Goal: Task Accomplishment & Management: Use online tool/utility

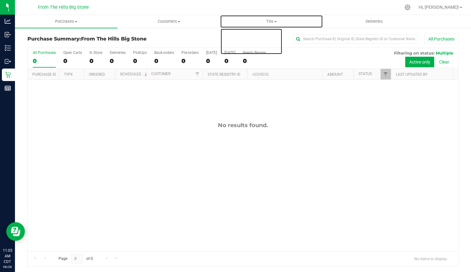
click at [275, 21] on span "Tills" at bounding box center [272, 22] width 102 height 6
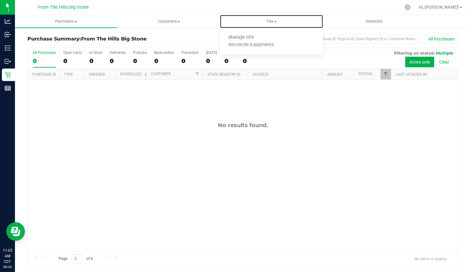
click at [270, 37] on li "Manage tills" at bounding box center [271, 37] width 103 height 7
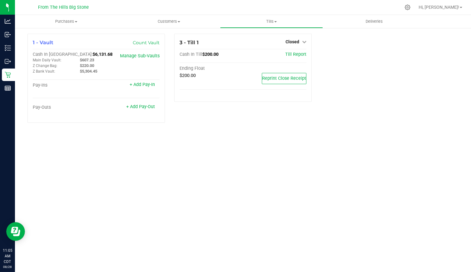
click at [295, 41] on span "Closed" at bounding box center [293, 41] width 14 height 5
click at [293, 55] on link "Open Till" at bounding box center [292, 54] width 17 height 5
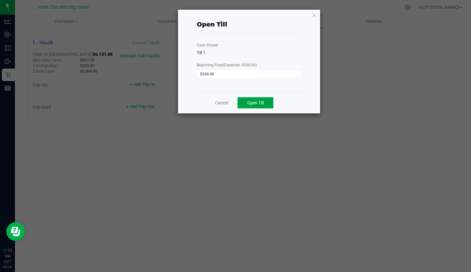
click at [257, 102] on span "Open Till" at bounding box center [255, 102] width 17 height 5
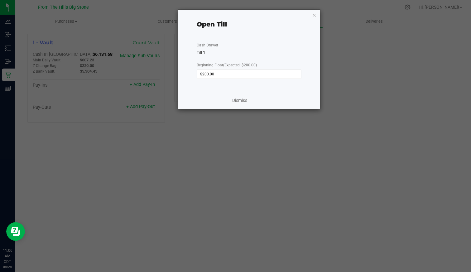
click at [317, 16] on div "Open Till Cash Drawer Till 1 Beginning Float (Expected: $200.00) $200.00 Dismiss" at bounding box center [249, 59] width 142 height 99
click at [315, 16] on icon "button" at bounding box center [314, 14] width 4 height 7
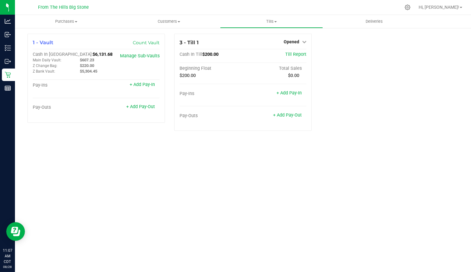
drag, startPoint x: 383, startPoint y: 282, endPoint x: 377, endPoint y: 282, distance: 6.2
